Goal: Information Seeking & Learning: Check status

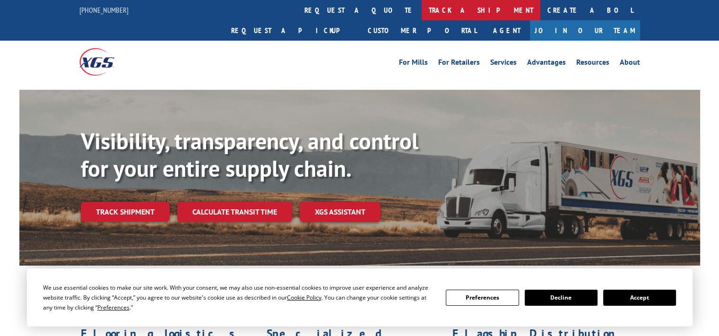
click at [422, 10] on link "track a shipment" at bounding box center [481, 10] width 119 height 20
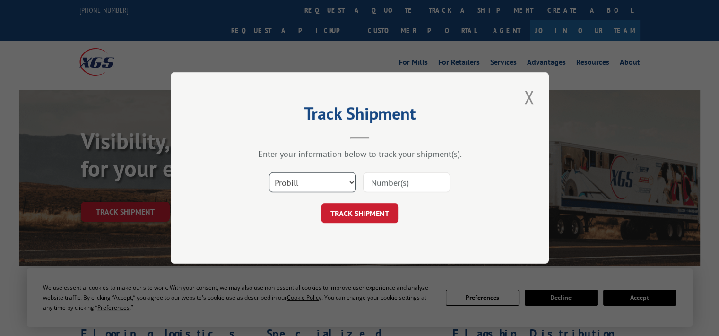
click at [349, 182] on select "Select category... Probill BOL PO" at bounding box center [312, 183] width 87 height 20
select select "bol"
click at [269, 173] on select "Select category... Probill BOL PO" at bounding box center [312, 183] width 87 height 20
click at [388, 182] on input at bounding box center [406, 183] width 87 height 20
type input "2822720"
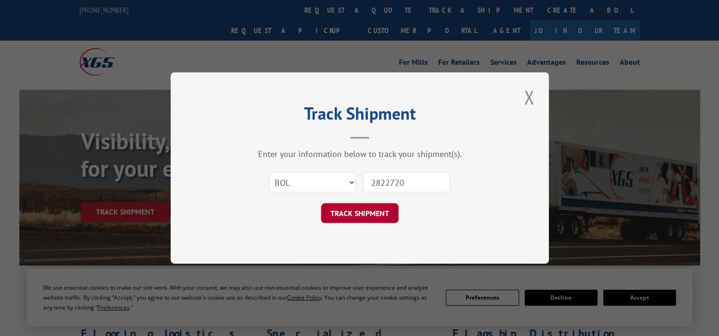
click at [378, 212] on button "TRACK SHIPMENT" at bounding box center [360, 213] width 78 height 20
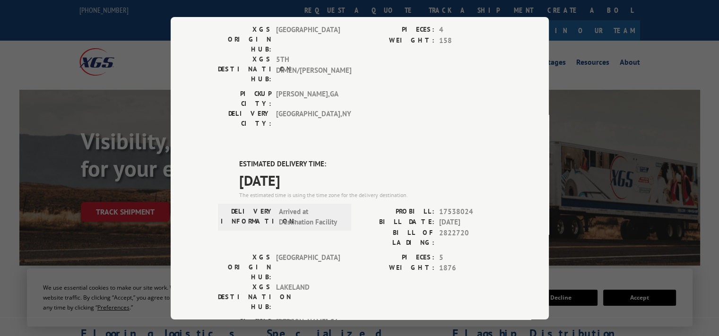
scroll to position [189, 0]
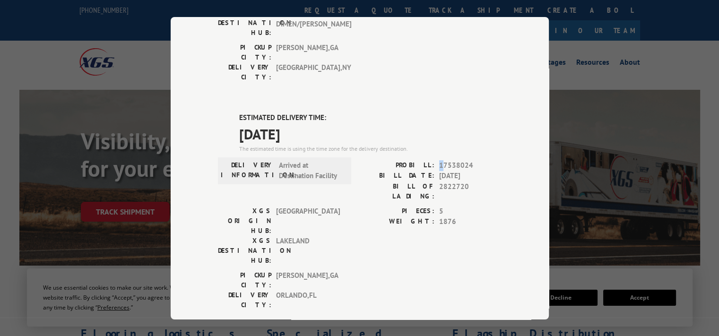
click at [439, 160] on span "17538024" at bounding box center [470, 165] width 62 height 11
drag, startPoint x: 522, startPoint y: 132, endPoint x: 500, endPoint y: 133, distance: 22.3
click at [522, 132] on div "Track Shipment DELIVERED DELIVERY INFORMATION: [DATE] 10:30 am D [PERSON_NAME]:…" at bounding box center [360, 168] width 378 height 303
drag, startPoint x: 436, startPoint y: 122, endPoint x: 472, endPoint y: 124, distance: 35.6
click at [472, 160] on span "17538024" at bounding box center [470, 165] width 62 height 11
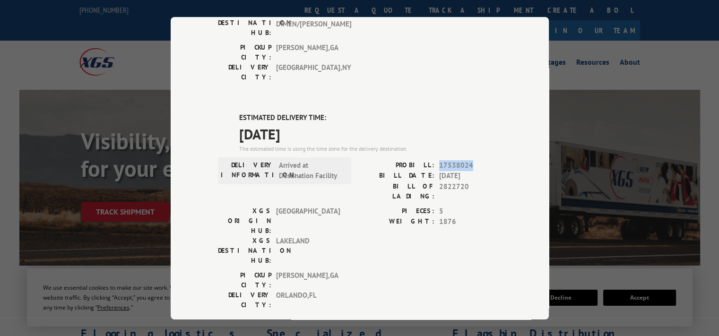
copy span "17538024"
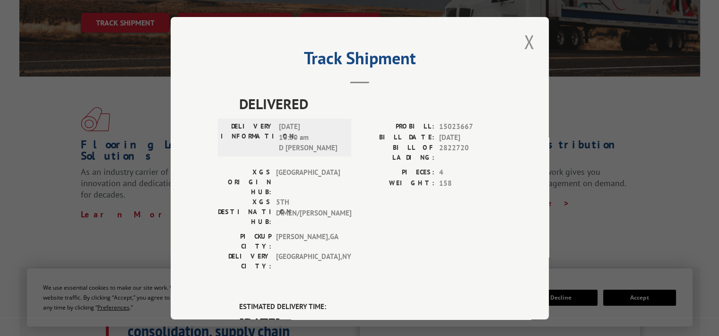
scroll to position [0, 0]
click at [529, 37] on button "Close modal" at bounding box center [529, 42] width 16 height 26
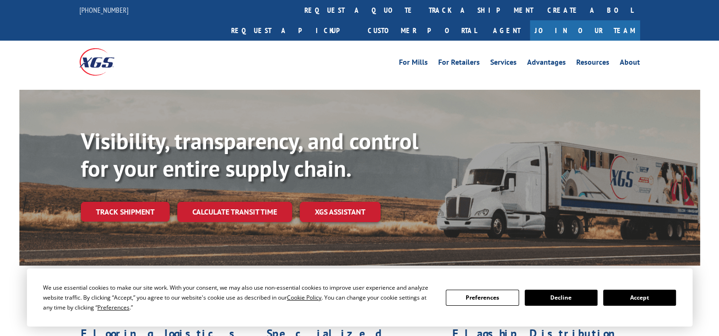
drag, startPoint x: 341, startPoint y: 7, endPoint x: 337, endPoint y: 11, distance: 5.7
click at [422, 7] on link "track a shipment" at bounding box center [481, 10] width 119 height 20
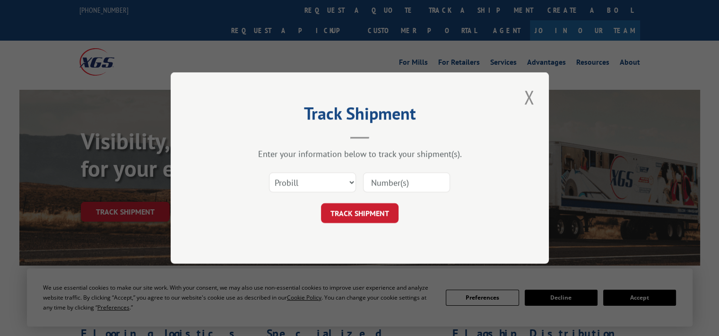
click at [375, 183] on input at bounding box center [406, 183] width 87 height 20
paste input "17538024"
type input "17538024"
click at [355, 218] on button "TRACK SHIPMENT" at bounding box center [360, 213] width 78 height 20
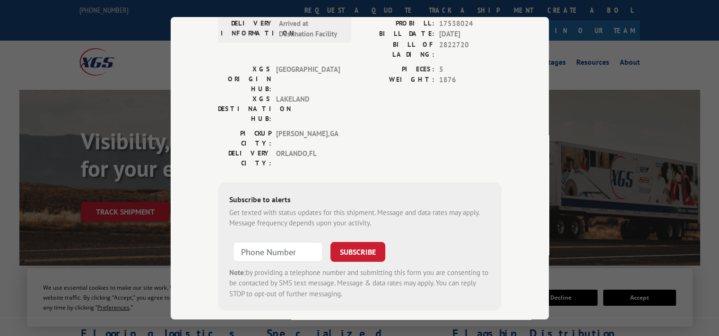
scroll to position [28, 0]
